Goal: Information Seeking & Learning: Learn about a topic

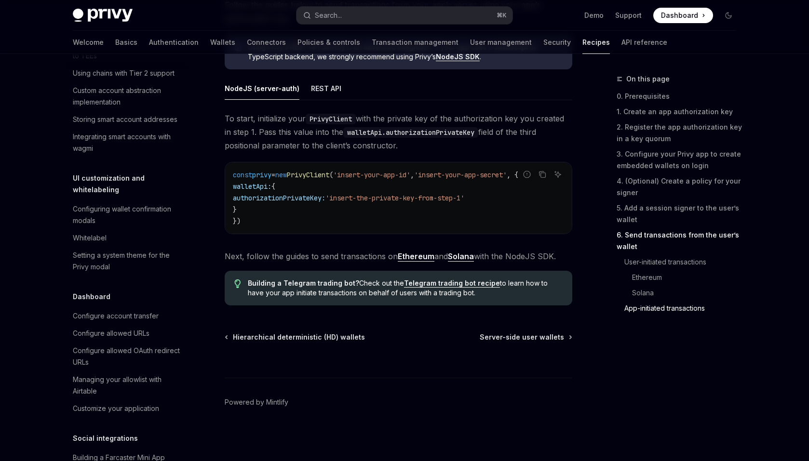
scroll to position [388, 0]
click at [125, 309] on div "Configure account transfer" at bounding box center [116, 315] width 86 height 12
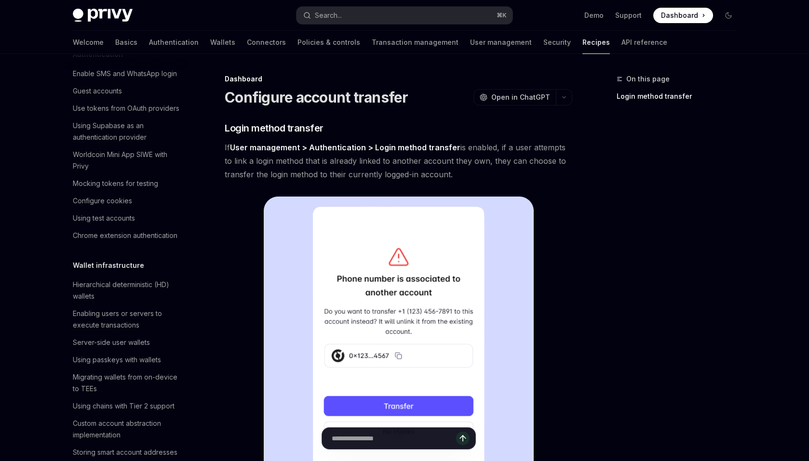
scroll to position [65, 0]
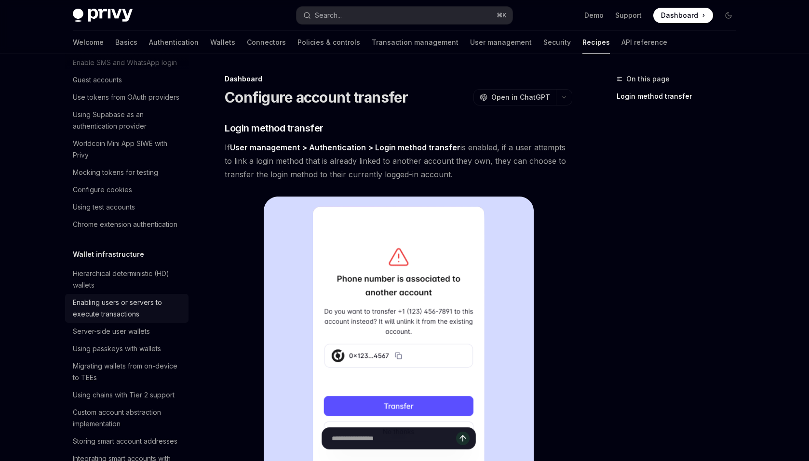
click at [107, 308] on div "Enabling users or servers to execute transactions" at bounding box center [128, 308] width 110 height 23
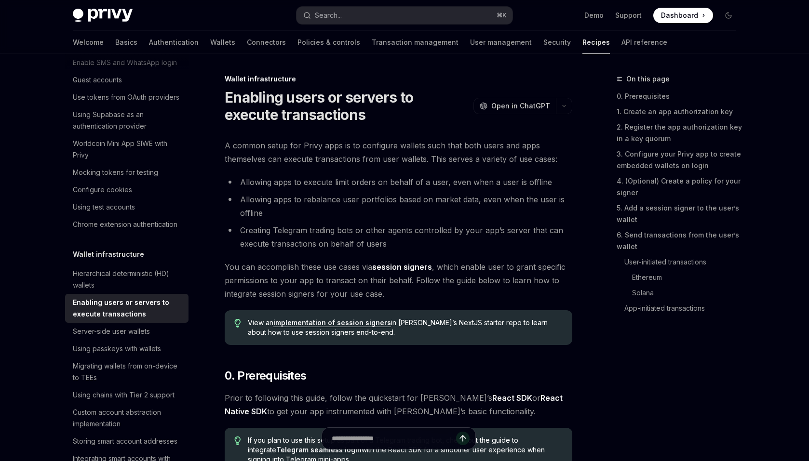
type textarea "*"
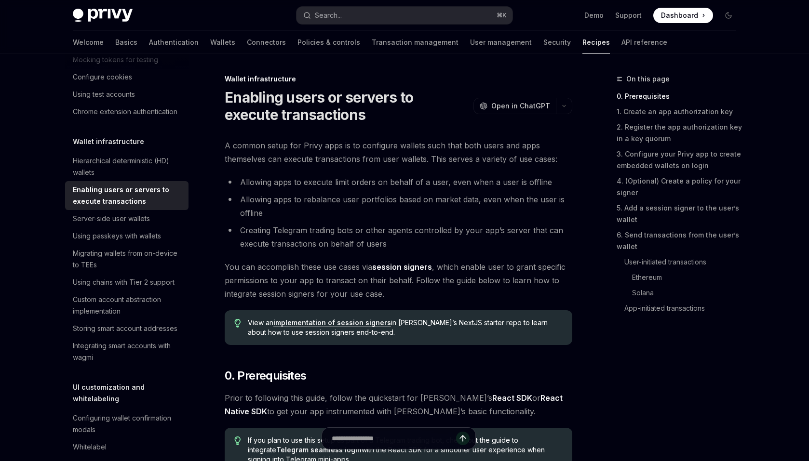
scroll to position [182, 0]
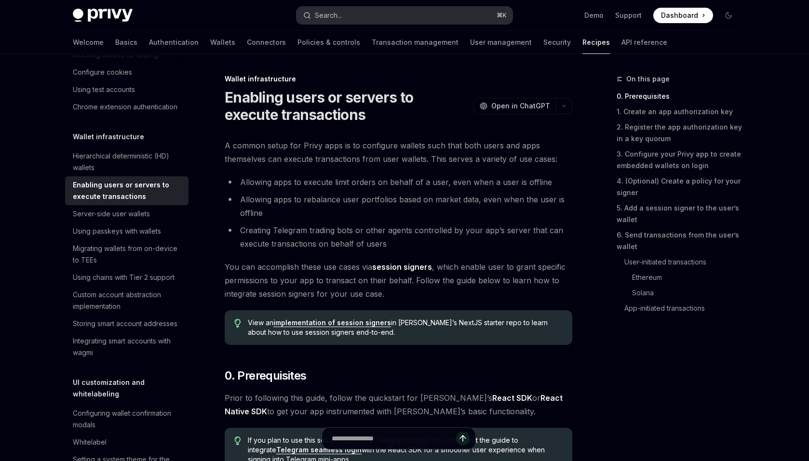
click at [394, 16] on button "Search... ⌘ K" at bounding box center [404, 15] width 216 height 17
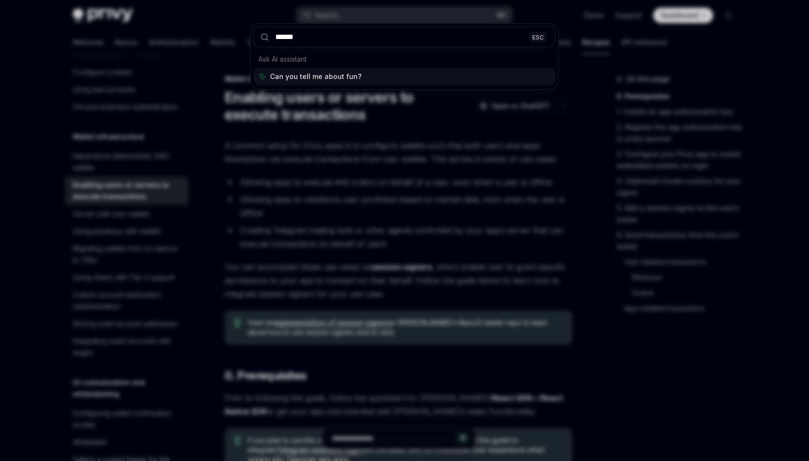
type input "*******"
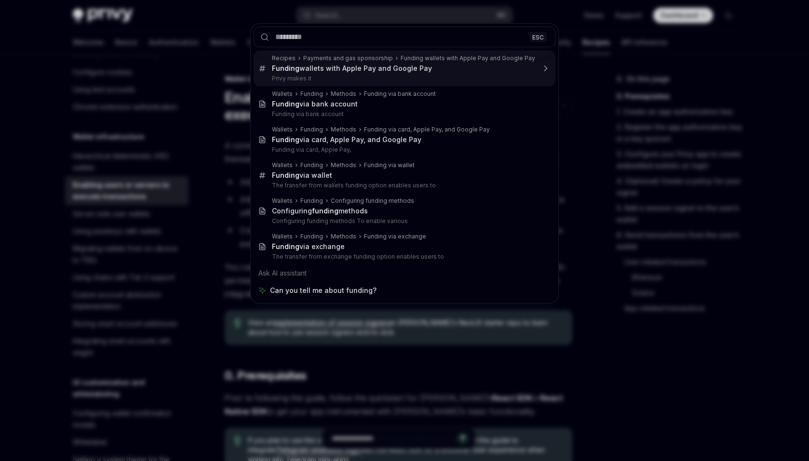
type textarea "*"
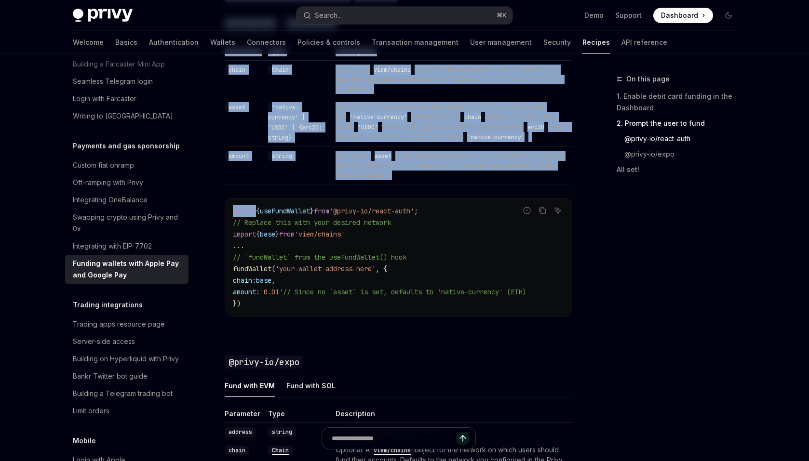
scroll to position [1260, 0]
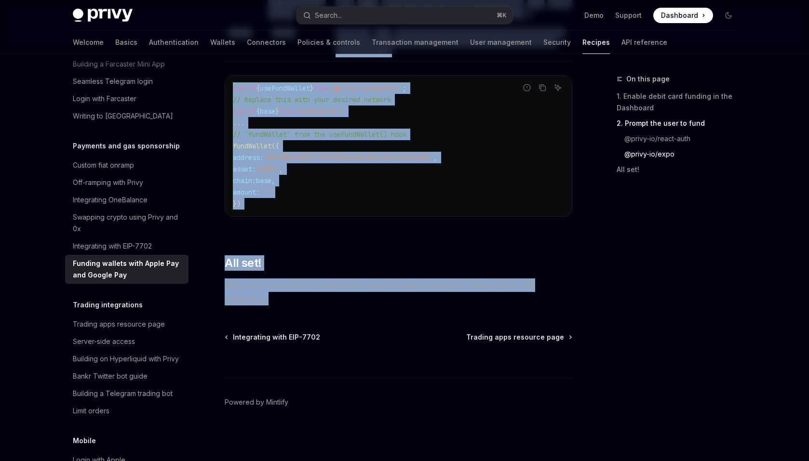
drag, startPoint x: 226, startPoint y: 81, endPoint x: 332, endPoint y: 322, distance: 262.7
copy div "Loremips dol sit ametconsect Adipisc elitsed doei Tempo Inc utl Etdolo Mag Aliq…"
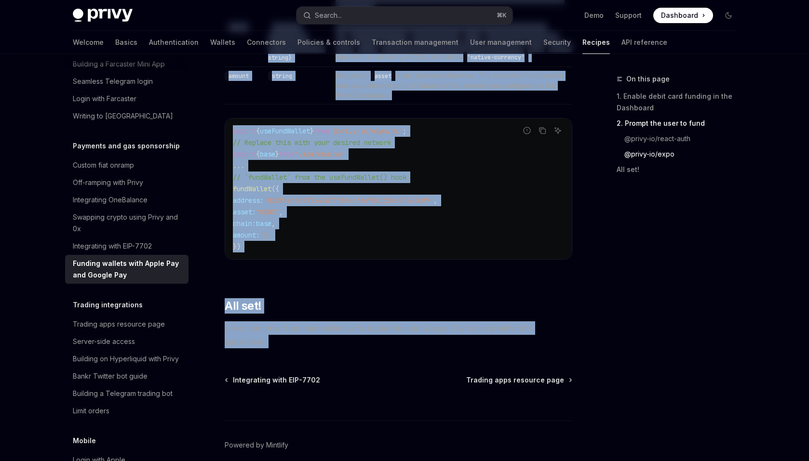
scroll to position [1213, 0]
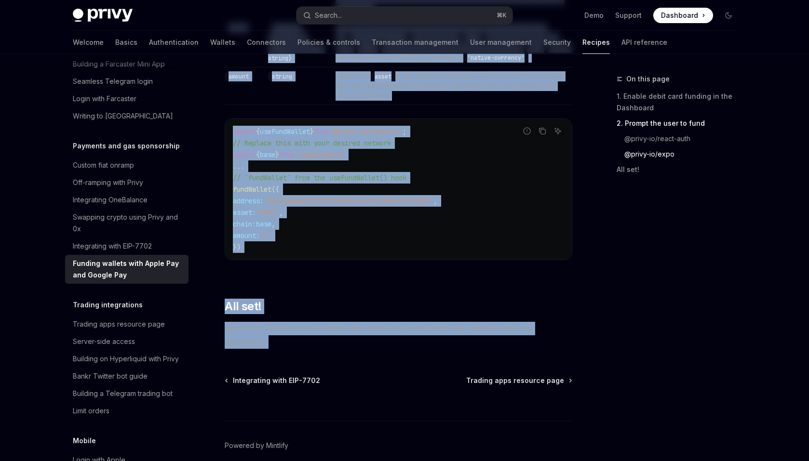
click at [407, 112] on div "Parameter Type Description address string The destination address to fund. chai…" at bounding box center [399, 112] width 348 height 327
